Goal: Book appointment/travel/reservation

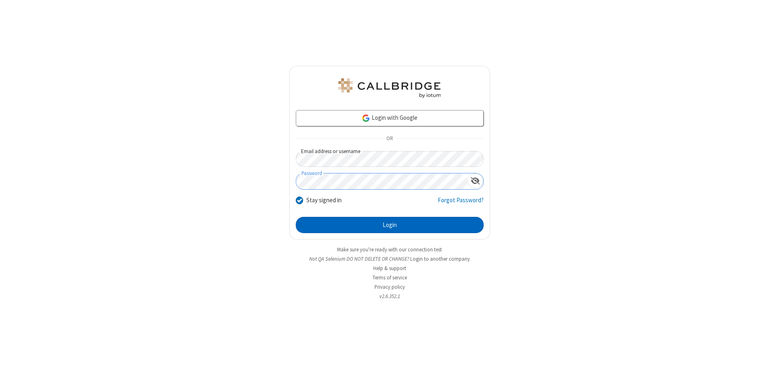
click at [389, 225] on button "Login" at bounding box center [390, 225] width 188 height 16
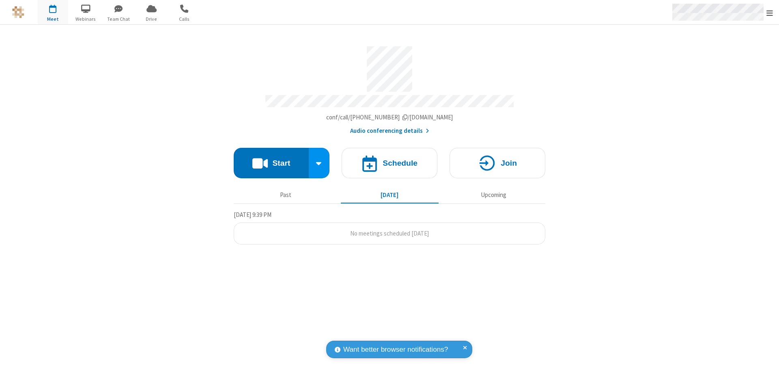
click at [770, 13] on span "Open menu" at bounding box center [769, 13] width 6 height 8
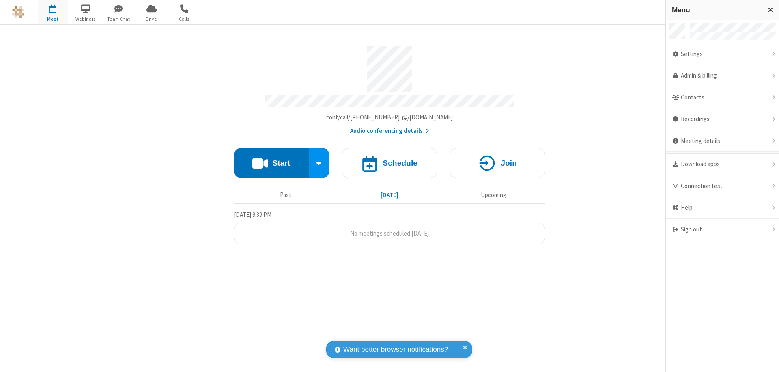
click at [53, 12] on span "button" at bounding box center [53, 9] width 30 height 14
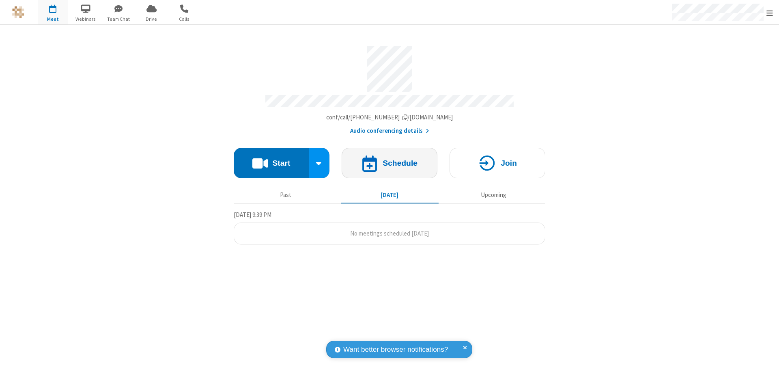
click at [389, 159] on h4 "Schedule" at bounding box center [400, 163] width 35 height 8
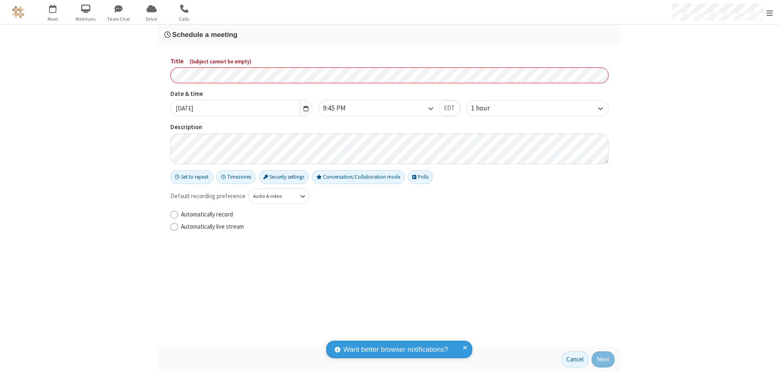
click at [389, 34] on h3 "Schedule a meeting" at bounding box center [389, 35] width 450 height 8
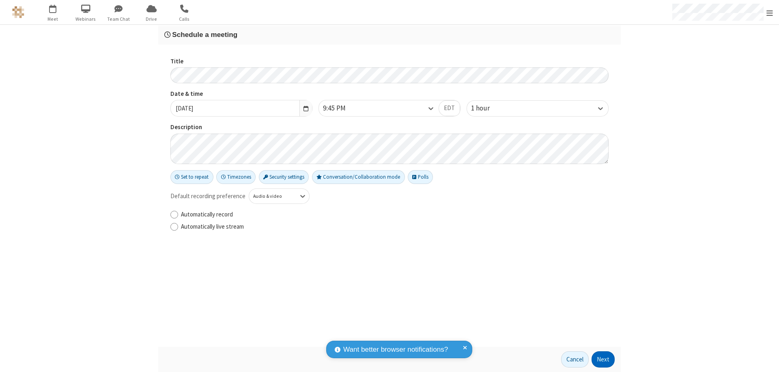
click at [603, 359] on button "Next" at bounding box center [603, 359] width 23 height 16
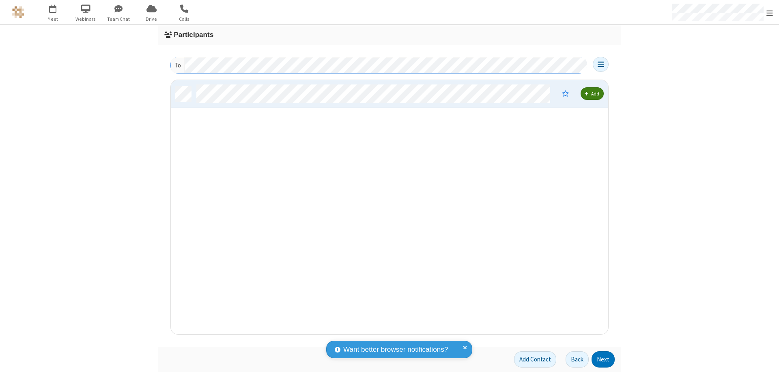
scroll to position [248, 431]
click at [603, 359] on button "Next" at bounding box center [603, 359] width 23 height 16
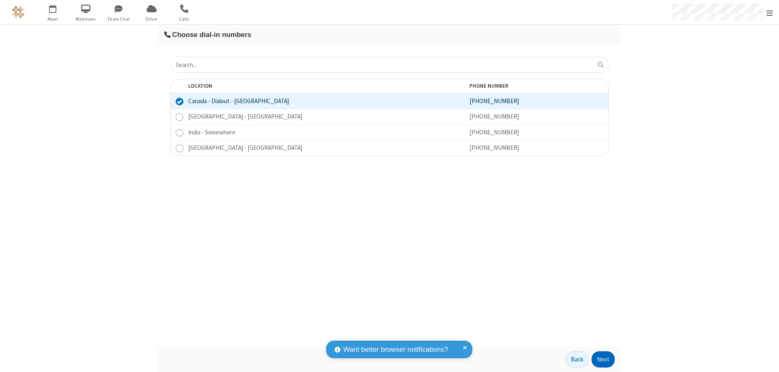
click at [603, 359] on button "Next" at bounding box center [603, 359] width 23 height 16
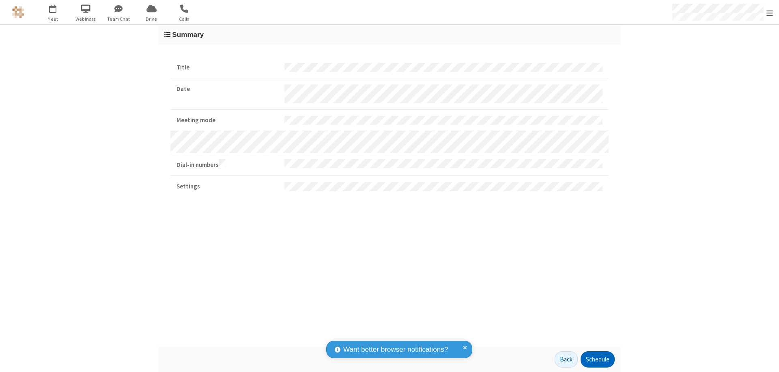
click at [597, 359] on button "Schedule" at bounding box center [598, 359] width 34 height 16
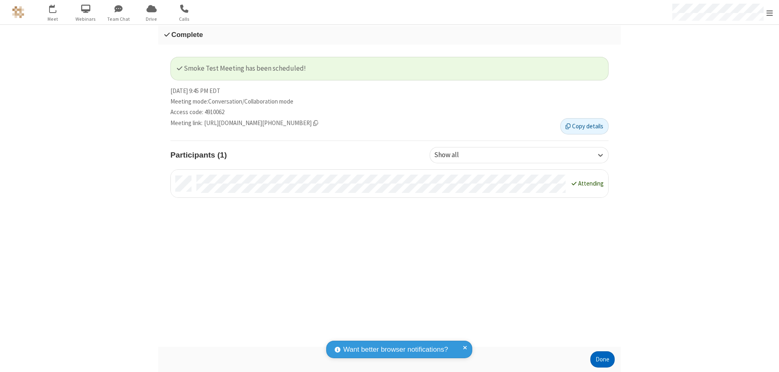
click at [602, 359] on button "Done" at bounding box center [602, 359] width 24 height 16
